Goal: Task Accomplishment & Management: Manage account settings

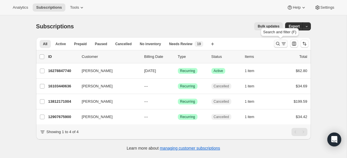
click at [281, 42] on icon "Search and filter results" at bounding box center [284, 44] width 6 height 6
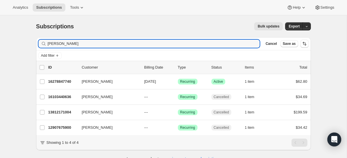
drag, startPoint x: 105, startPoint y: 45, endPoint x: 30, endPoint y: 42, distance: 75.2
click at [31, 42] on div "Subscriptions. This page is ready Subscriptions Bulk updates More actions Bulk …" at bounding box center [173, 91] width 288 height 152
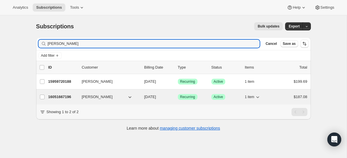
type input "john seng"
click at [60, 99] on p "16051667196" at bounding box center [62, 97] width 29 height 6
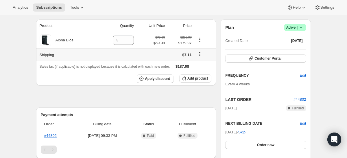
scroll to position [50, 0]
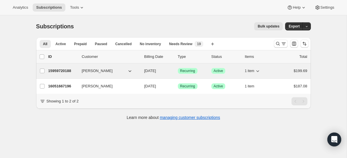
click at [61, 69] on p "15959720188" at bounding box center [62, 71] width 29 height 6
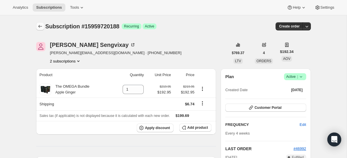
click at [42, 27] on icon "Subscriptions" at bounding box center [40, 26] width 6 height 6
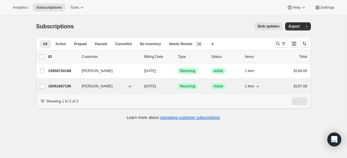
click at [61, 85] on p "16051667196" at bounding box center [62, 86] width 29 height 6
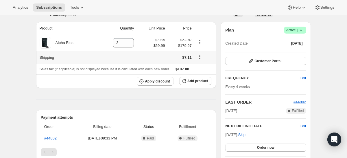
scroll to position [54, 0]
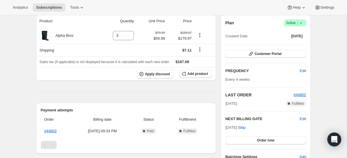
click at [302, 23] on icon at bounding box center [301, 23] width 6 height 6
click at [295, 44] on span "Cancel subscription" at bounding box center [293, 44] width 33 height 4
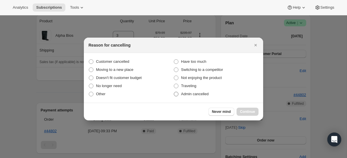
click at [202, 95] on span "Admin cancelled" at bounding box center [194, 94] width 27 height 4
click at [174, 92] on input "Admin cancelled" at bounding box center [174, 92] width 0 height 0
radio input "true"
click at [251, 113] on span "Continue" at bounding box center [247, 111] width 15 height 5
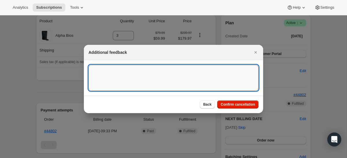
click at [201, 77] on textarea ":r6c:" at bounding box center [173, 78] width 170 height 26
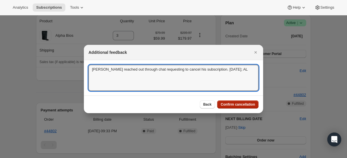
type textarea "[PERSON_NAME] reached out through chat requesting to cancel his subscription. […"
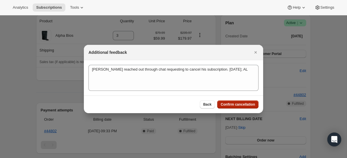
click at [247, 105] on span "Confirm cancellation" at bounding box center [238, 104] width 34 height 5
